Goal: Information Seeking & Learning: Learn about a topic

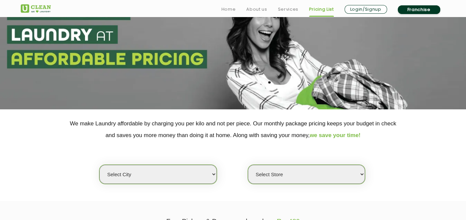
scroll to position [134, 0]
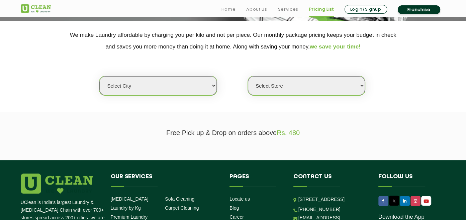
click at [191, 84] on select "Select city [GEOGRAPHIC_DATA] [GEOGRAPHIC_DATA] [GEOGRAPHIC_DATA] [GEOGRAPHIC_D…" at bounding box center [157, 85] width 117 height 19
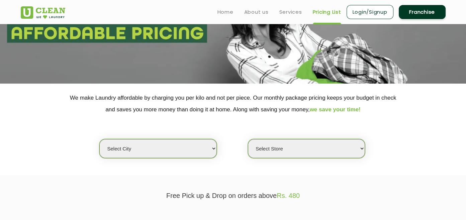
scroll to position [67, 0]
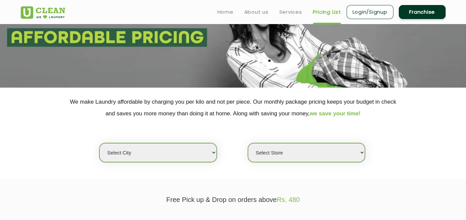
click at [214, 153] on select "Select city [GEOGRAPHIC_DATA] [GEOGRAPHIC_DATA] [GEOGRAPHIC_DATA] [GEOGRAPHIC_D…" at bounding box center [157, 152] width 117 height 19
select select "37"
click at [99, 143] on select "Select city [GEOGRAPHIC_DATA] [GEOGRAPHIC_DATA] [GEOGRAPHIC_DATA] [GEOGRAPHIC_D…" at bounding box center [157, 152] width 117 height 19
click at [315, 150] on select "Select Store [GEOGRAPHIC_DATA][PERSON_NAME]" at bounding box center [306, 152] width 117 height 19
select select "371"
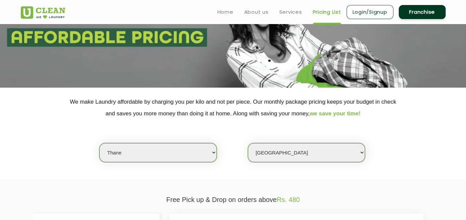
click at [248, 143] on select "Select Store [GEOGRAPHIC_DATA][PERSON_NAME]" at bounding box center [306, 152] width 117 height 19
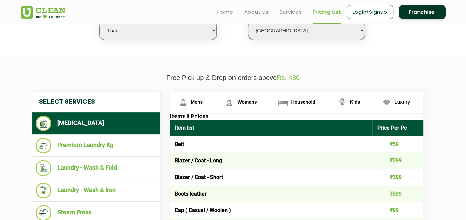
scroll to position [201, 0]
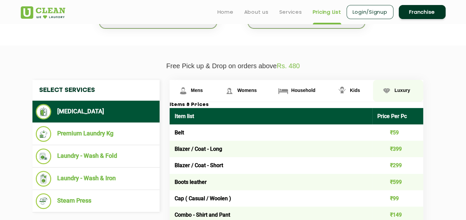
click at [203, 89] on span "Luxury" at bounding box center [197, 90] width 12 height 5
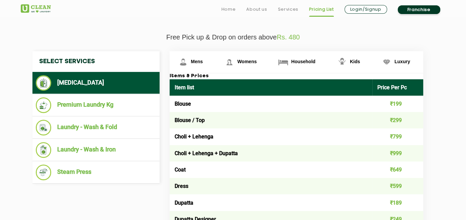
scroll to position [234, 0]
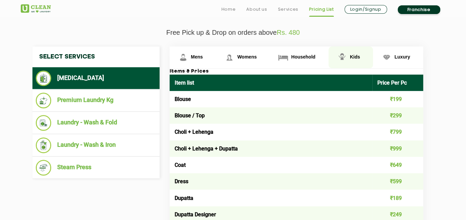
click at [203, 57] on span "Kids" at bounding box center [197, 56] width 12 height 5
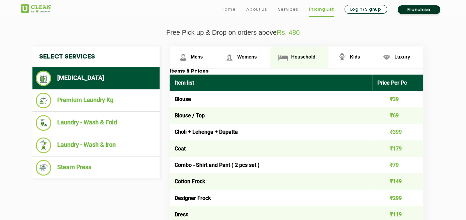
click at [203, 58] on span "Household" at bounding box center [197, 56] width 12 height 5
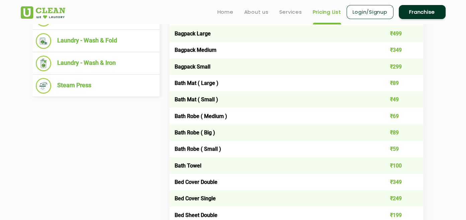
scroll to position [301, 0]
